Goal: Navigation & Orientation: Find specific page/section

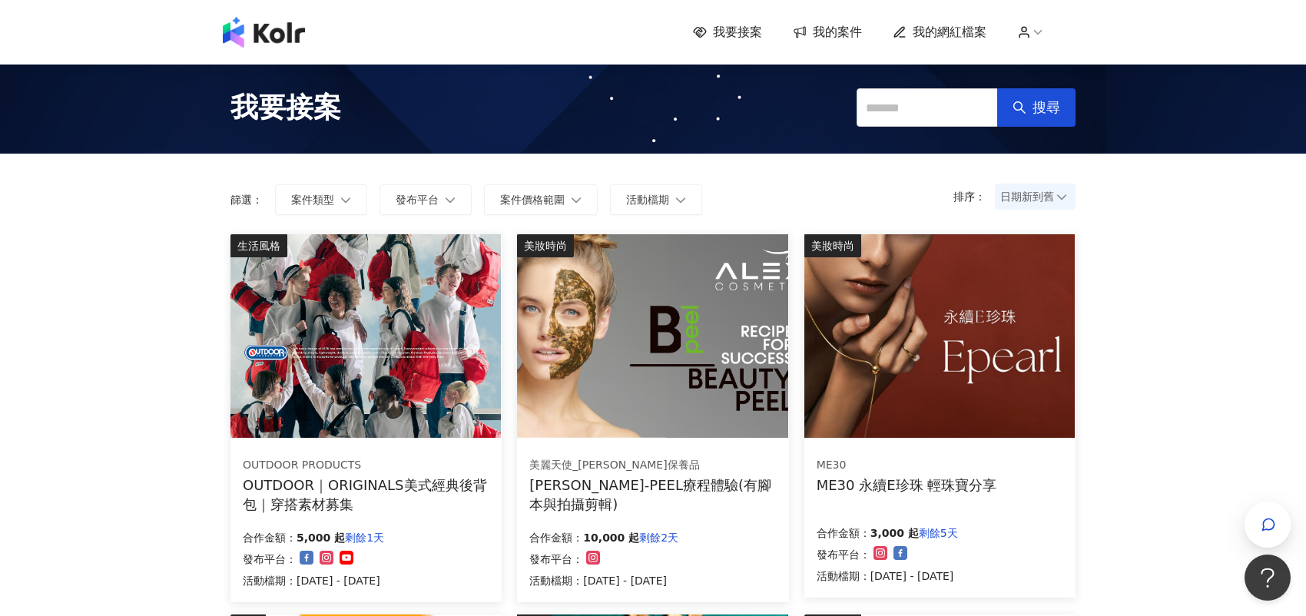
drag, startPoint x: 0, startPoint y: 0, endPoint x: 1206, endPoint y: 435, distance: 1281.8
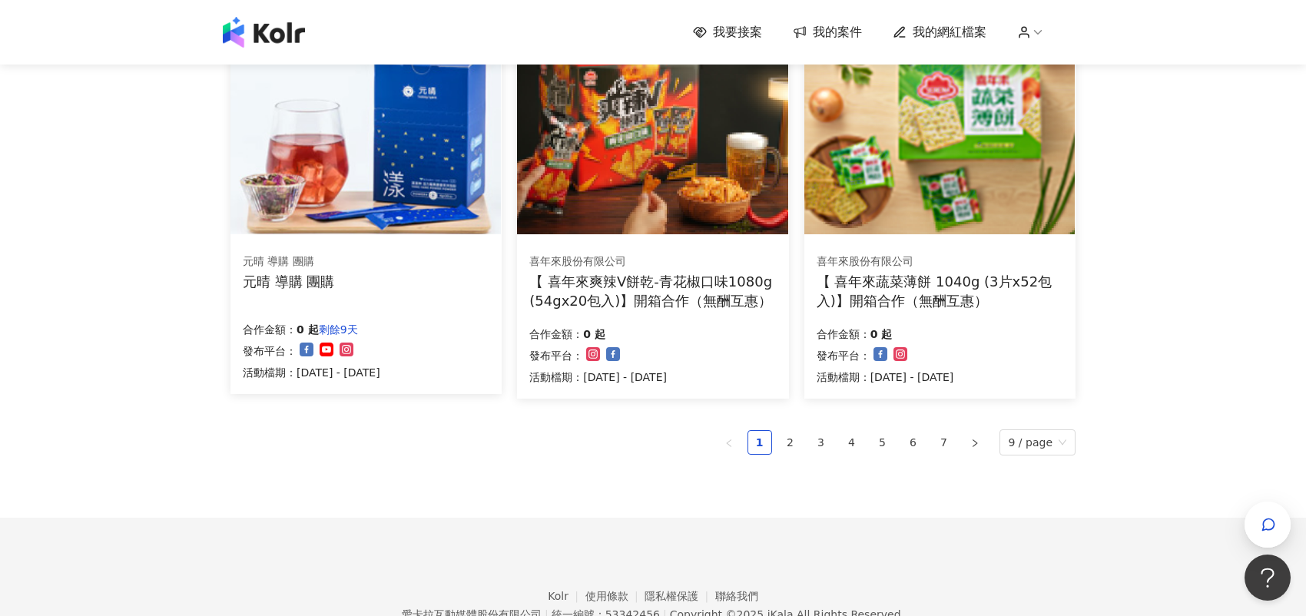
scroll to position [998, 0]
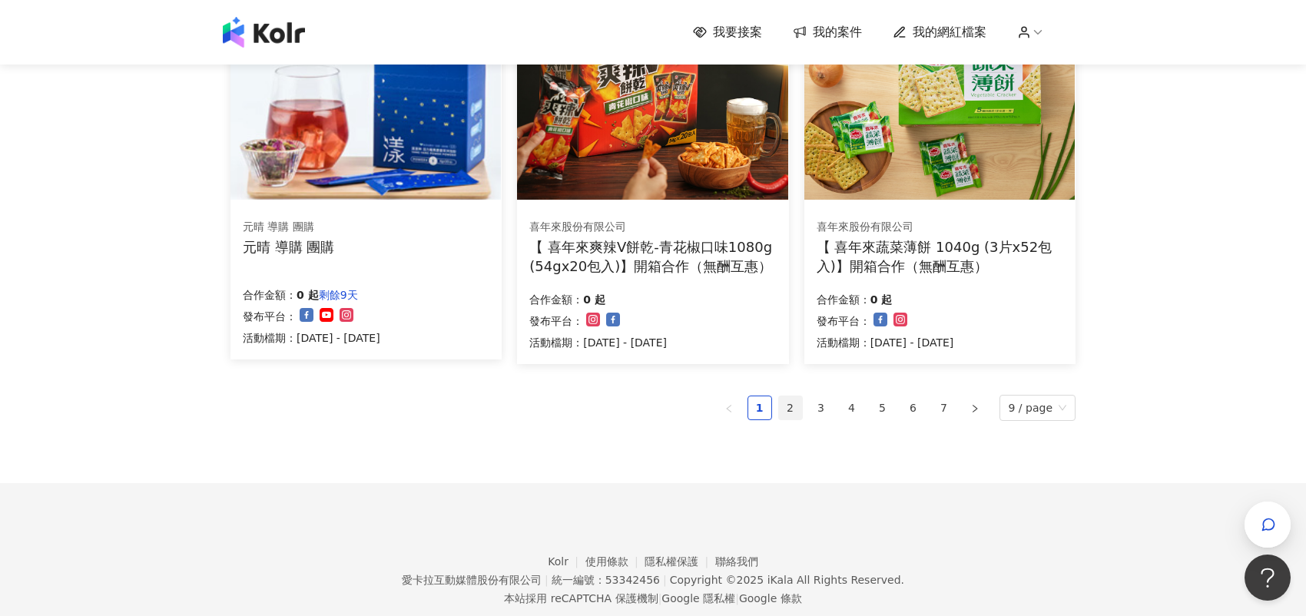
click at [793, 408] on link "2" at bounding box center [790, 407] width 23 height 23
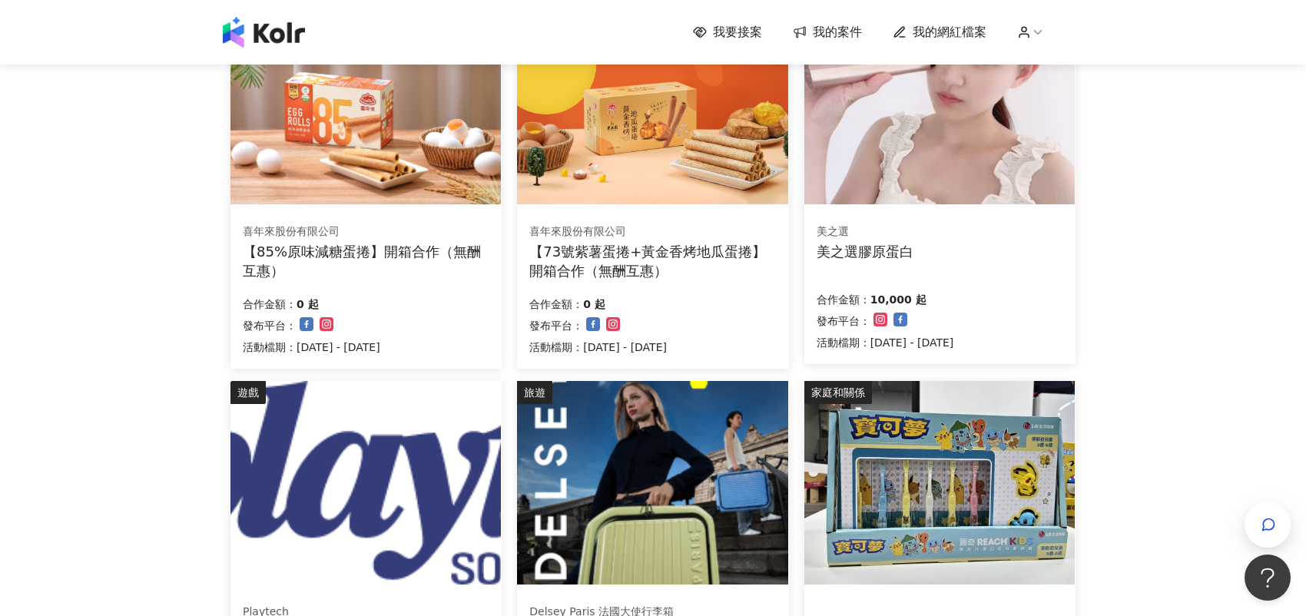
scroll to position [230, 0]
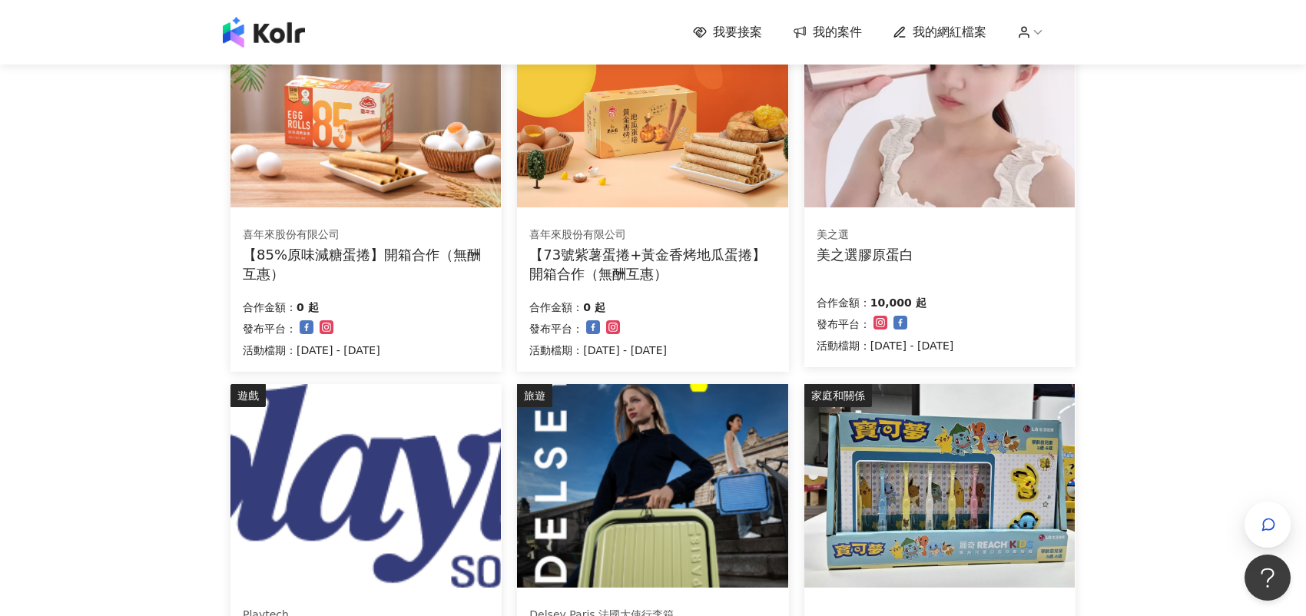
click at [71, 386] on body "我要接案 我的案件 我的網紅檔案 我要接案 搜尋 排序： 日期新到舊 篩選： 案件類型 發布平台 案件價格範圍 活動檔期 清除 套用 美食 喜年來股份有限公司…" at bounding box center [653, 78] width 1306 height 616
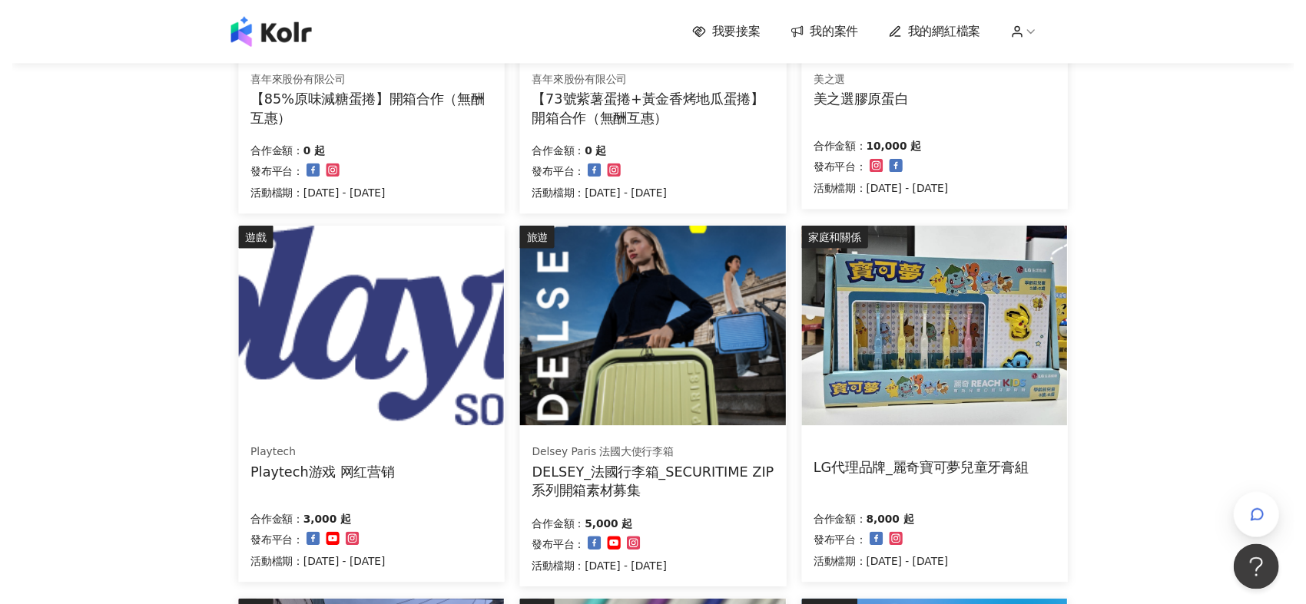
scroll to position [0, 0]
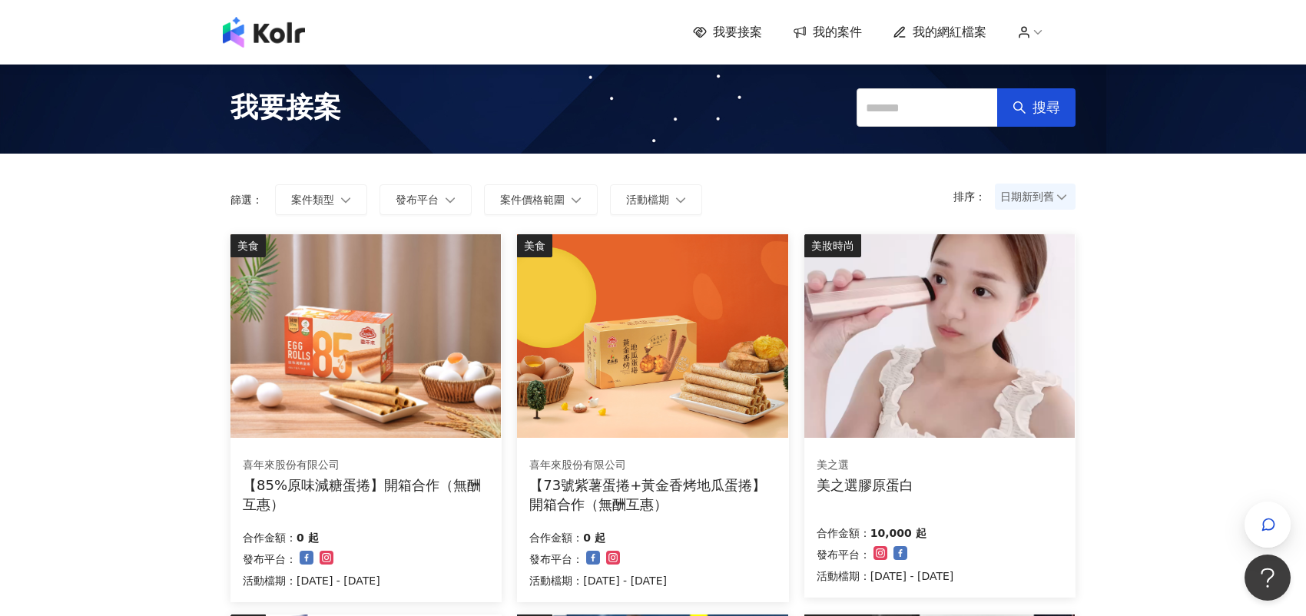
click at [963, 38] on span "我的網紅檔案" at bounding box center [949, 32] width 74 height 17
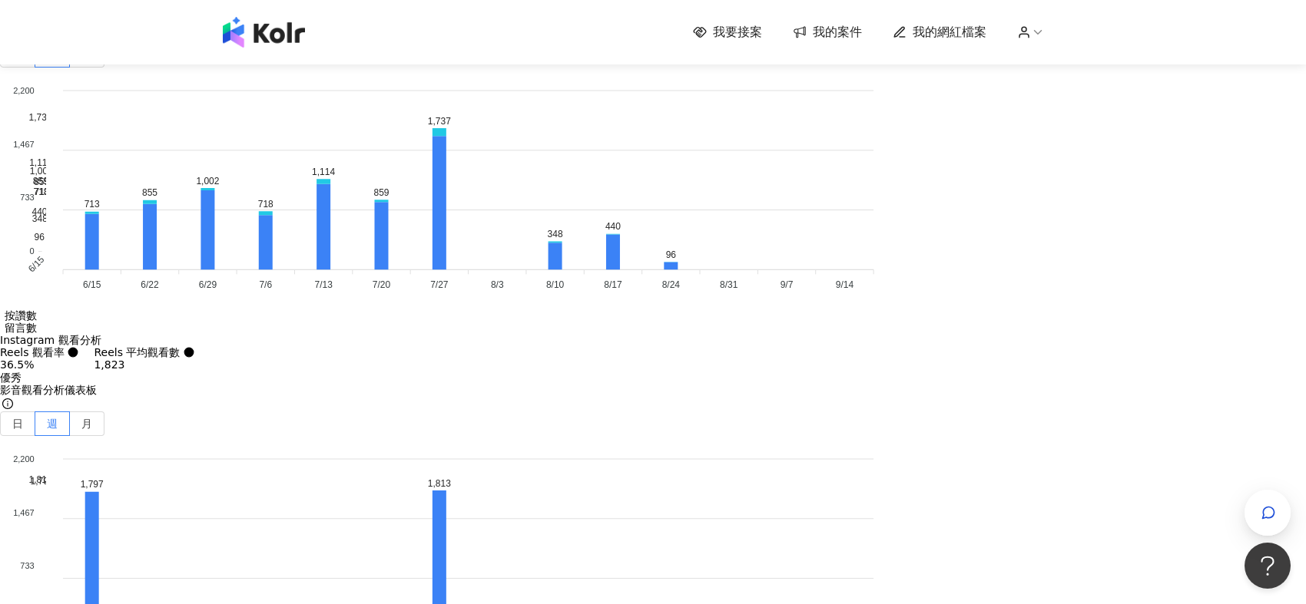
scroll to position [4839, 0]
